Goal: Task Accomplishment & Management: Use online tool/utility

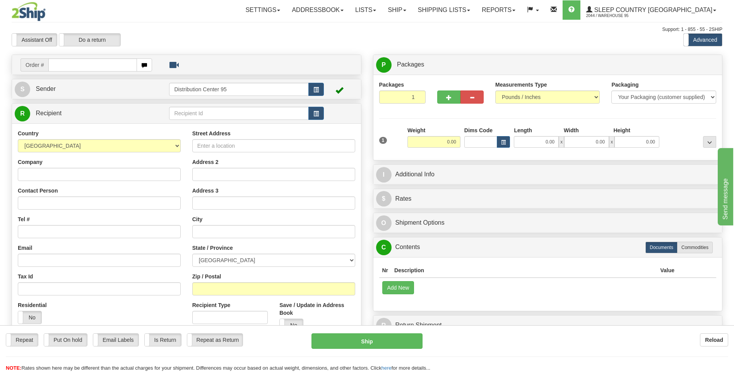
click at [0, 170] on html "Training Course Close Toggle navigation Settings Shipping Preferences New Sende…" at bounding box center [367, 186] width 734 height 372
click at [82, 69] on input "text" at bounding box center [92, 64] width 88 height 13
type input "9000i040397"
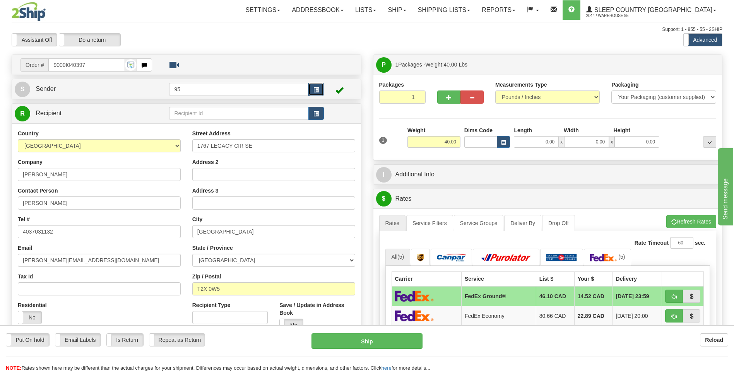
click at [316, 87] on span "button" at bounding box center [315, 89] width 5 height 5
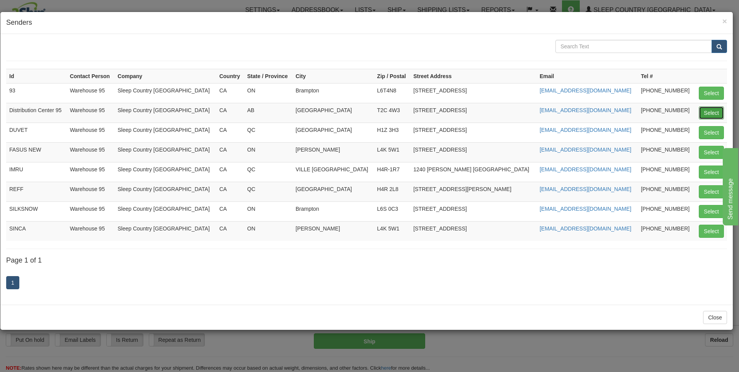
click at [712, 117] on button "Select" at bounding box center [711, 112] width 25 height 13
type input "Distribution Center 95"
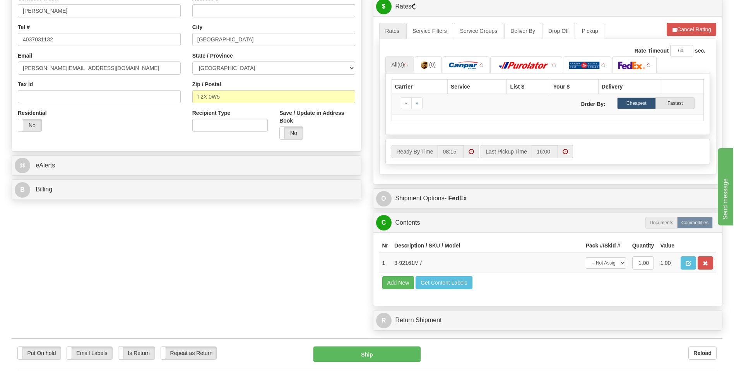
scroll to position [285, 0]
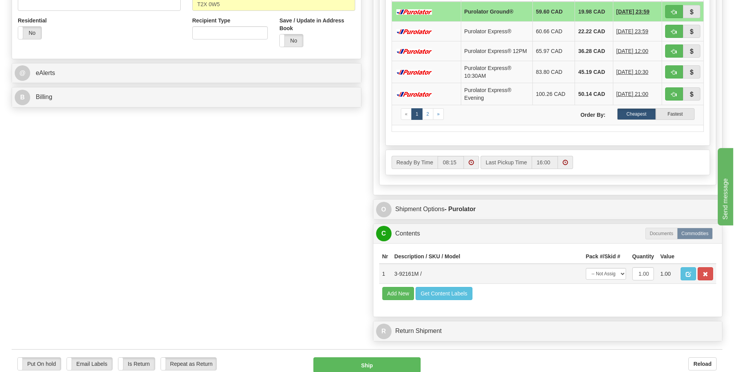
click at [613, 284] on td "Add New Get Content Labels" at bounding box center [547, 294] width 337 height 20
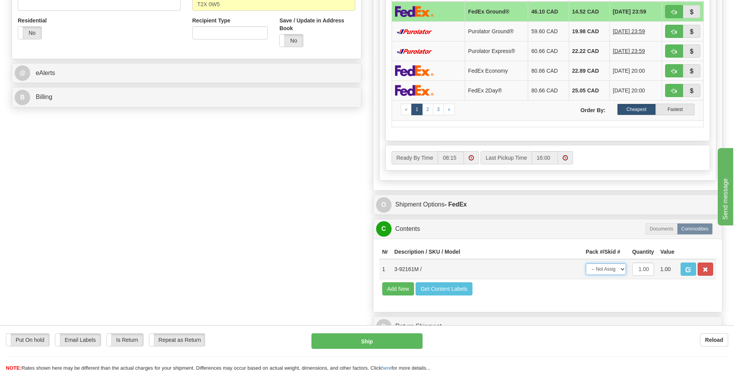
click at [610, 272] on select "-- Not Assigned -- Package 1" at bounding box center [606, 269] width 40 height 12
select select "0"
click at [586, 263] on select "-- Not Assigned -- Package 1" at bounding box center [606, 269] width 40 height 12
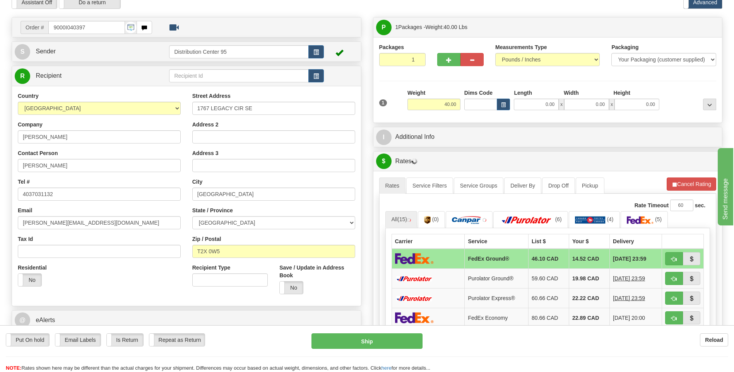
scroll to position [37, 0]
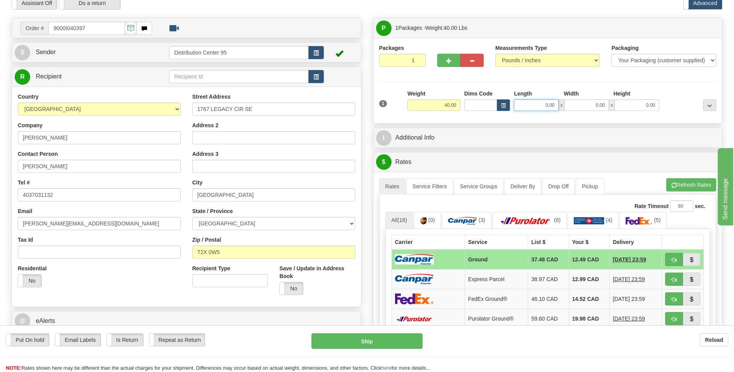
click at [550, 107] on input "0.00" at bounding box center [536, 105] width 45 height 12
click at [550, 107] on input "Length" at bounding box center [536, 105] width 45 height 12
type input "17.50"
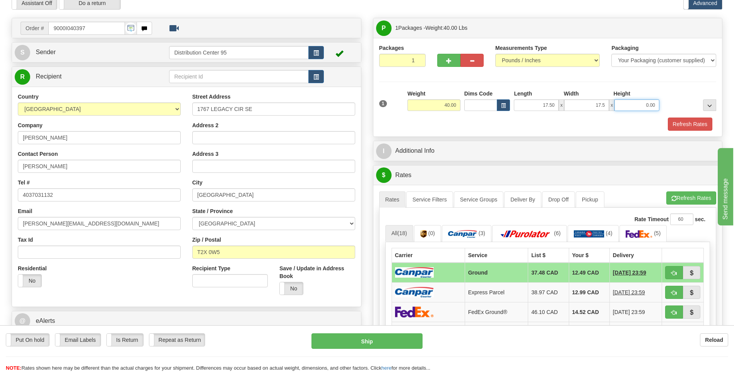
type input "17.50"
type input "41.00"
click at [692, 124] on button "Refresh Rates" at bounding box center [690, 124] width 44 height 13
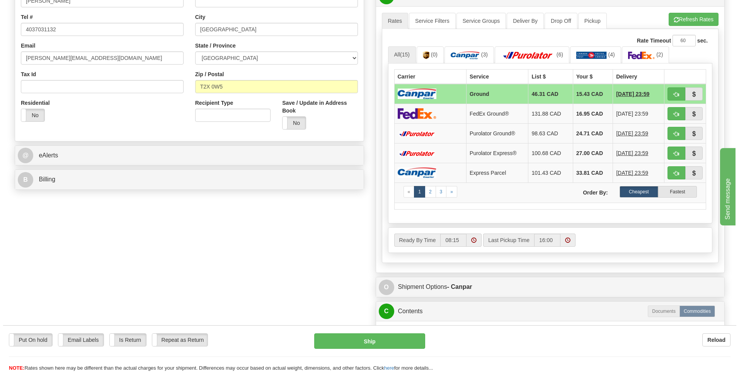
scroll to position [340, 0]
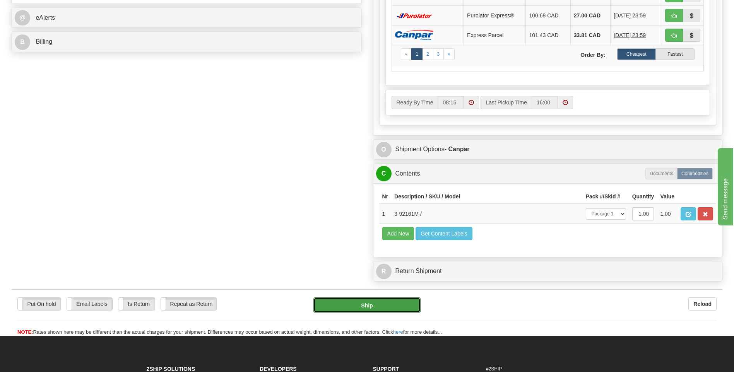
click at [388, 306] on button "Ship" at bounding box center [366, 304] width 107 height 15
type input "1"
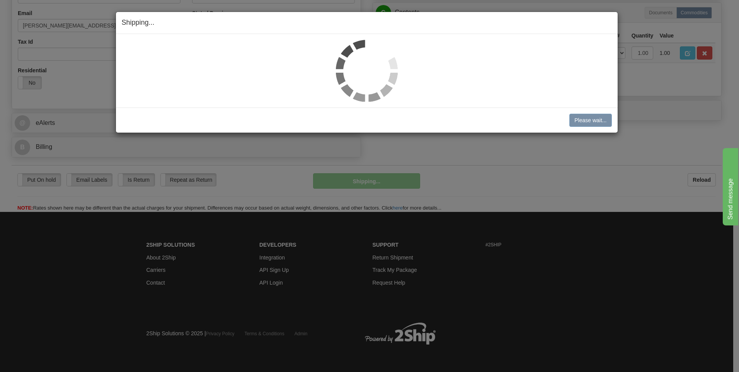
scroll to position [235, 0]
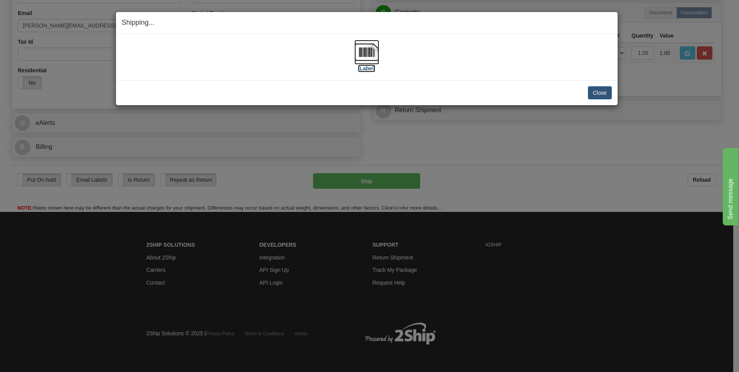
click at [373, 59] on img at bounding box center [367, 52] width 25 height 25
